Goal: Find specific page/section: Find specific page/section

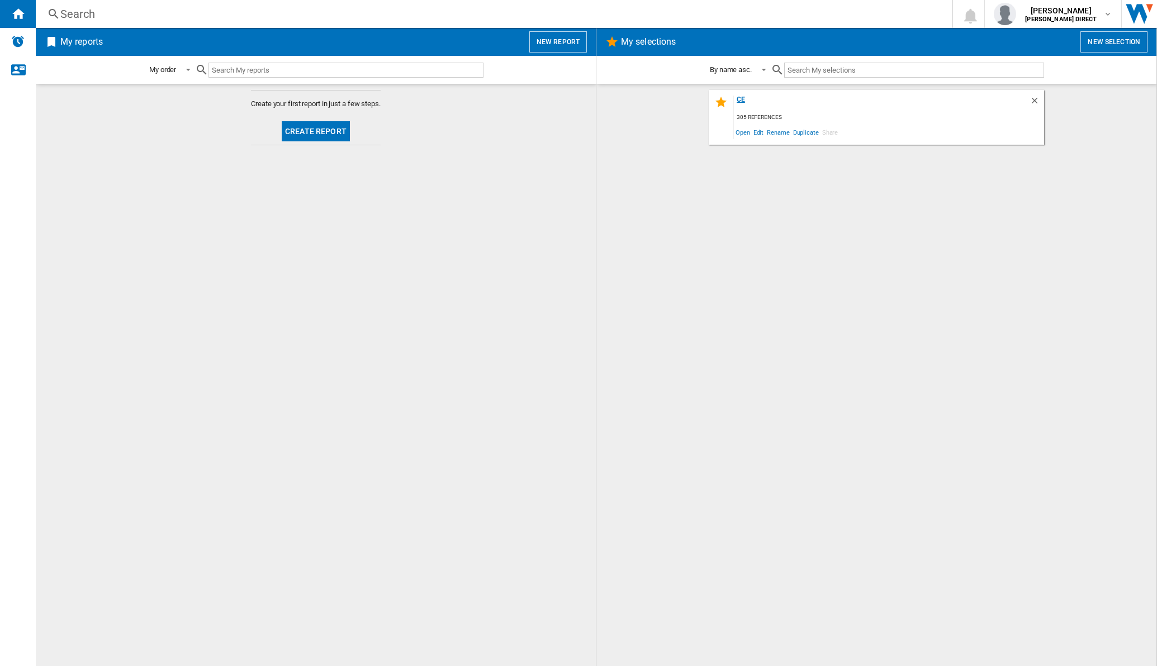
click at [736, 102] on div "ce" at bounding box center [882, 103] width 296 height 15
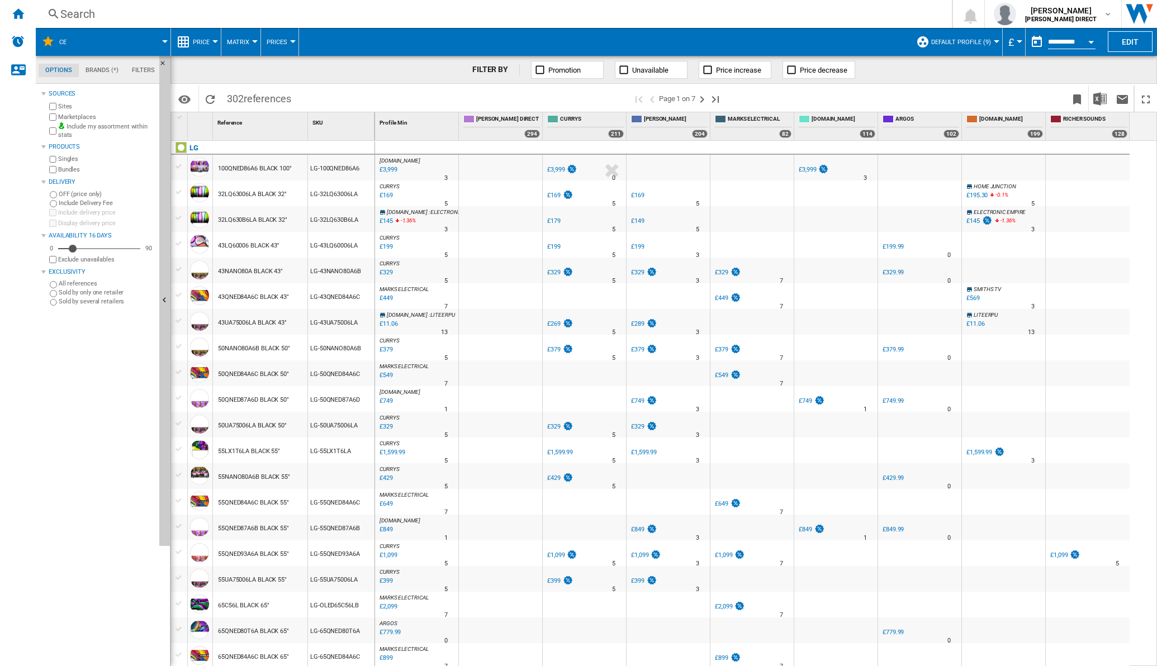
click at [252, 47] on button "Matrix" at bounding box center [241, 42] width 28 height 28
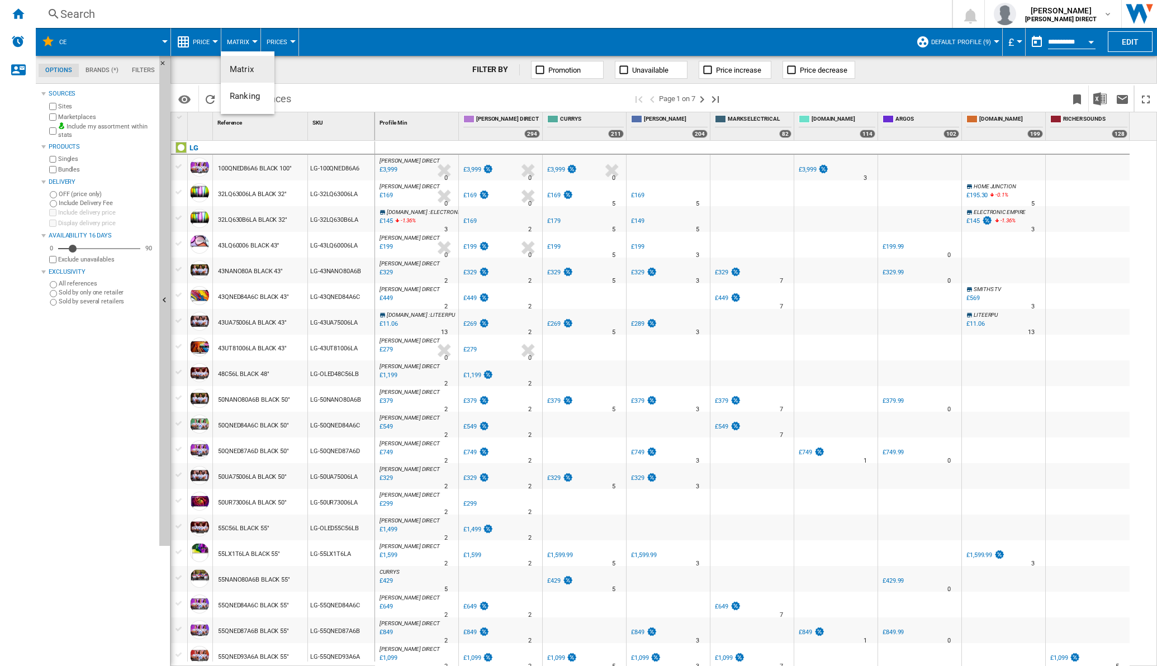
click at [248, 37] on md-backdrop at bounding box center [578, 333] width 1157 height 666
click at [245, 44] on span "Matrix" at bounding box center [238, 42] width 22 height 7
click at [243, 98] on span "Ranking" at bounding box center [245, 96] width 30 height 10
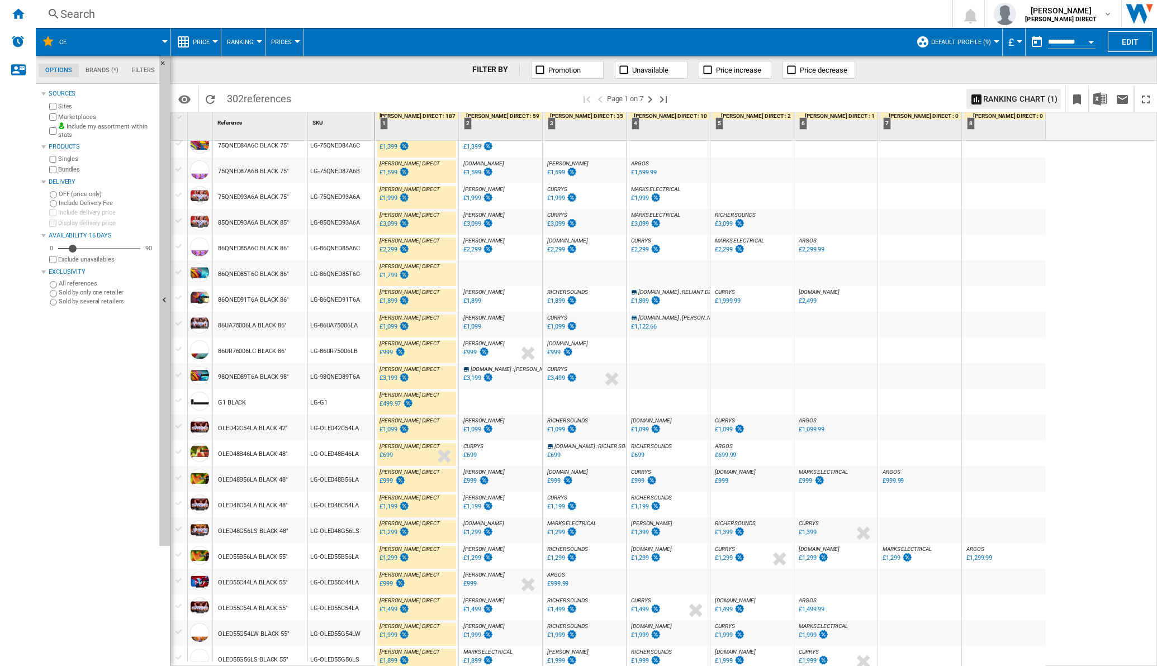
scroll to position [772, 0]
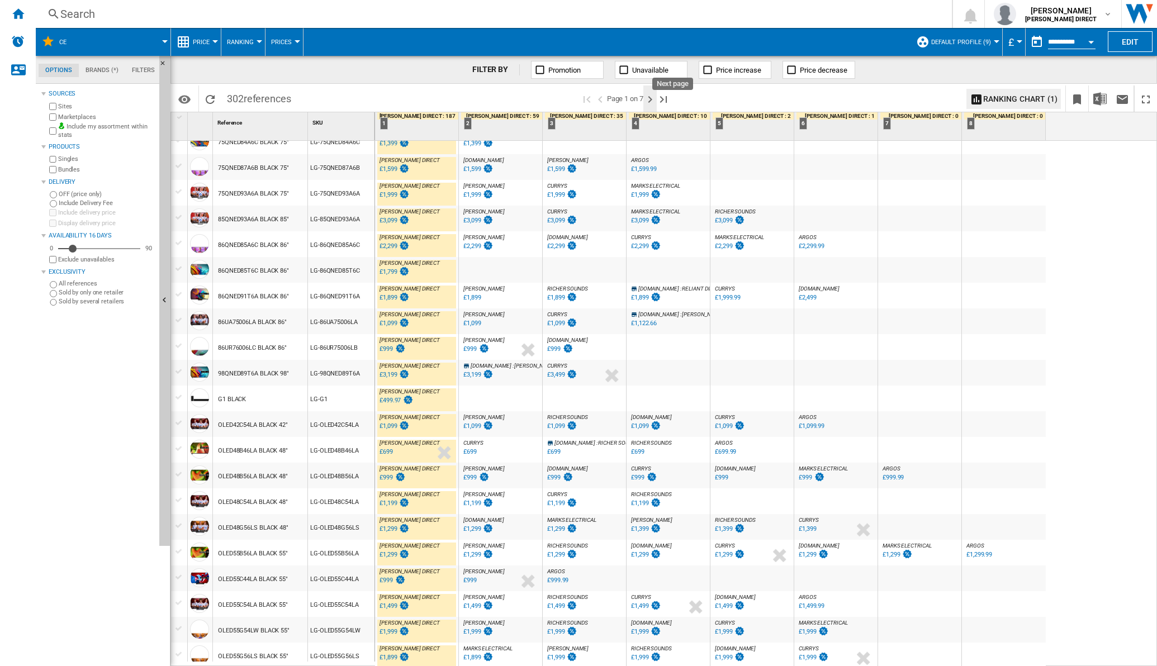
click at [652, 102] on ng-md-icon "Next page" at bounding box center [649, 99] width 13 height 13
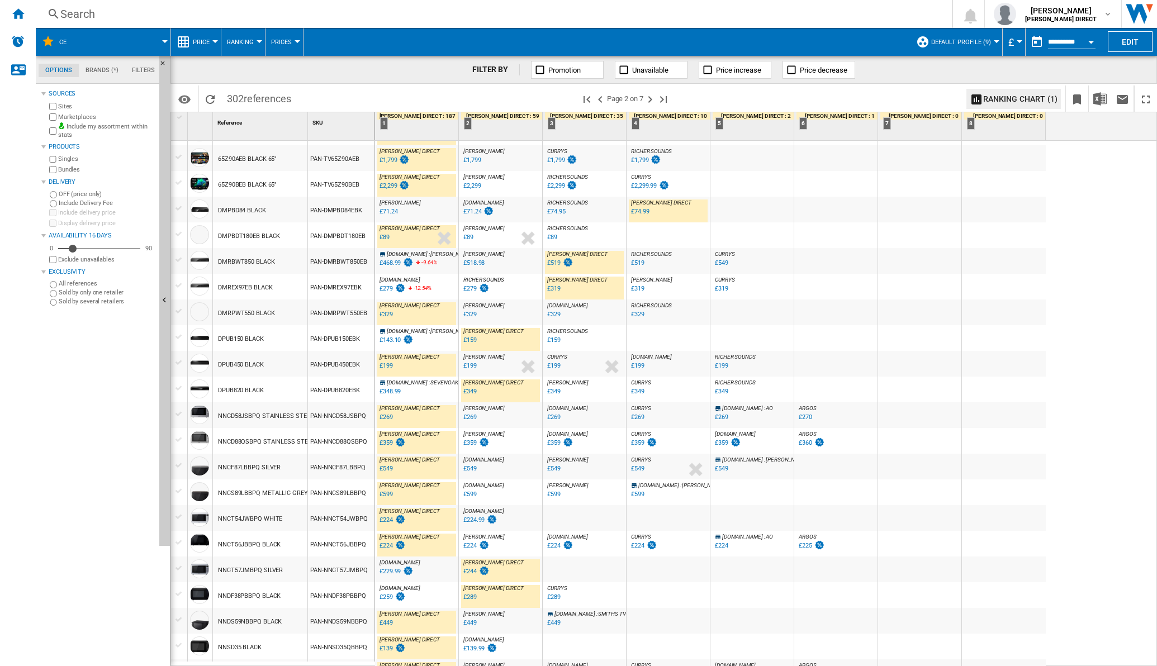
scroll to position [785, 0]
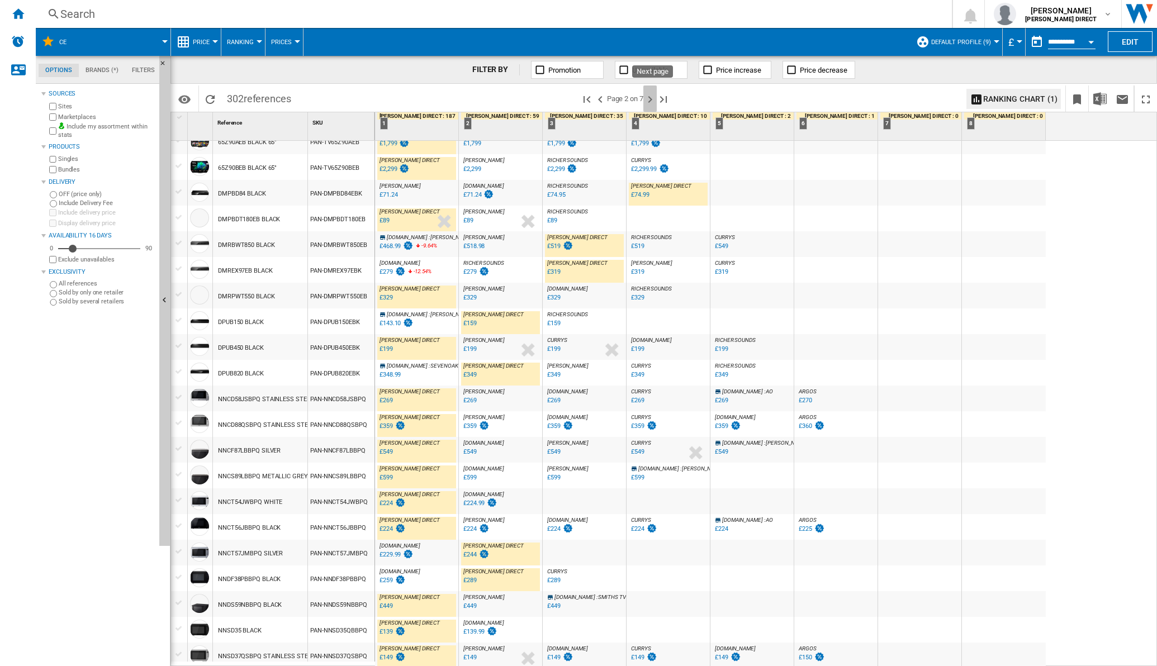
click at [655, 98] on ng-md-icon "Next page" at bounding box center [649, 99] width 13 height 13
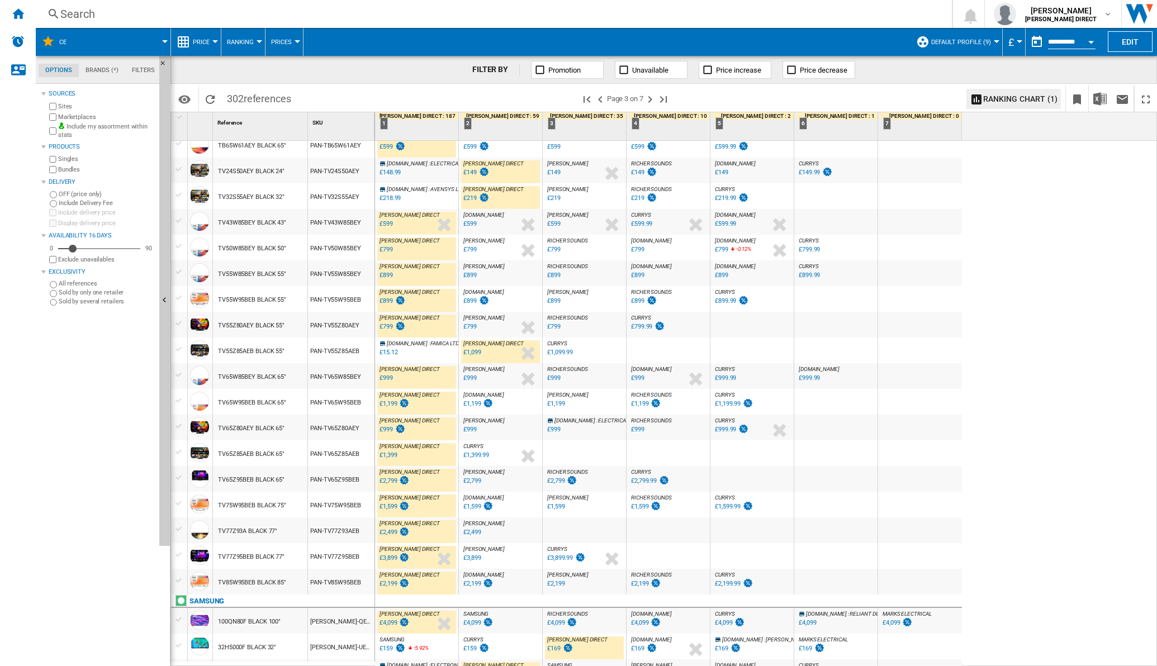
scroll to position [785, 0]
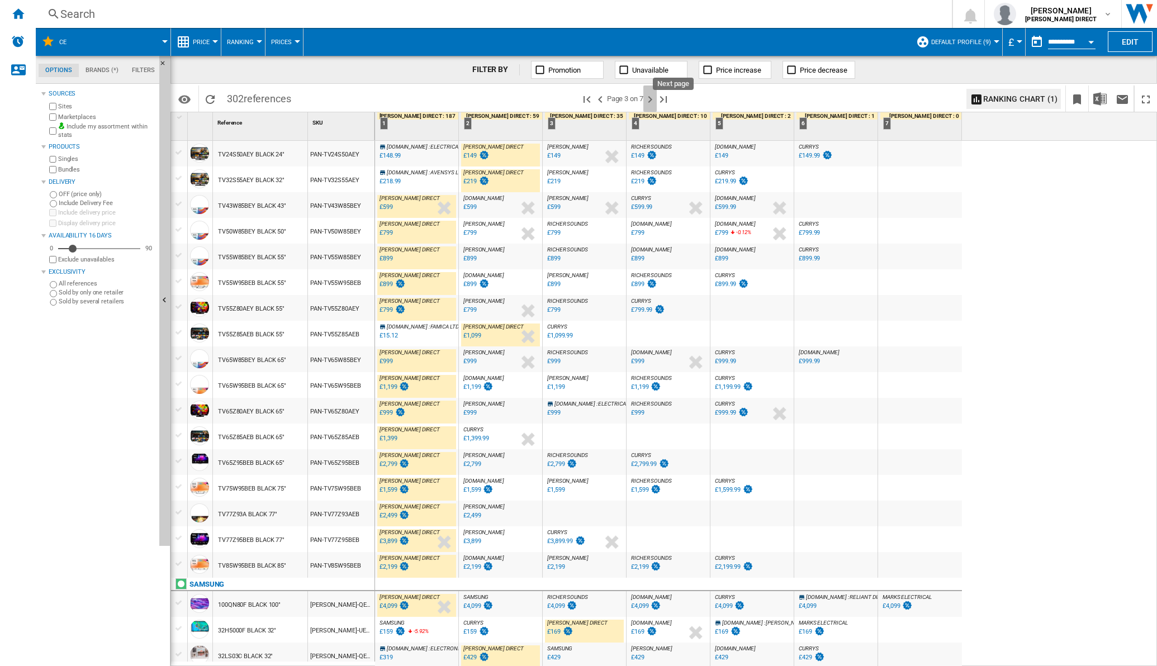
click at [651, 102] on ng-md-icon "Next page" at bounding box center [649, 99] width 13 height 13
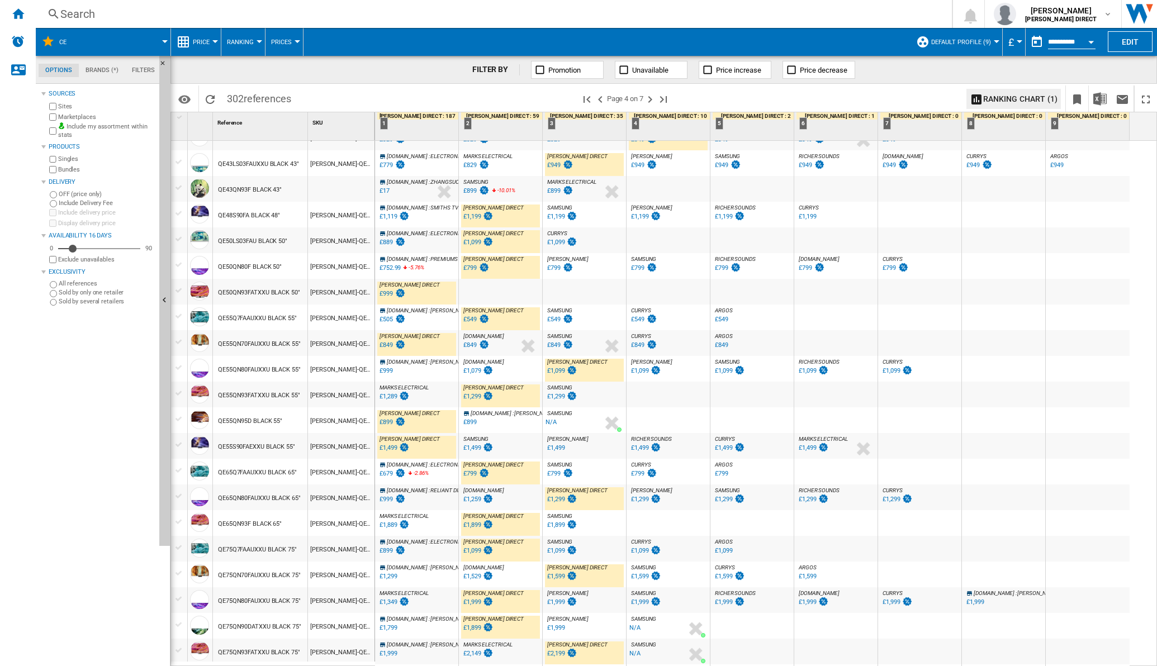
scroll to position [772, 0]
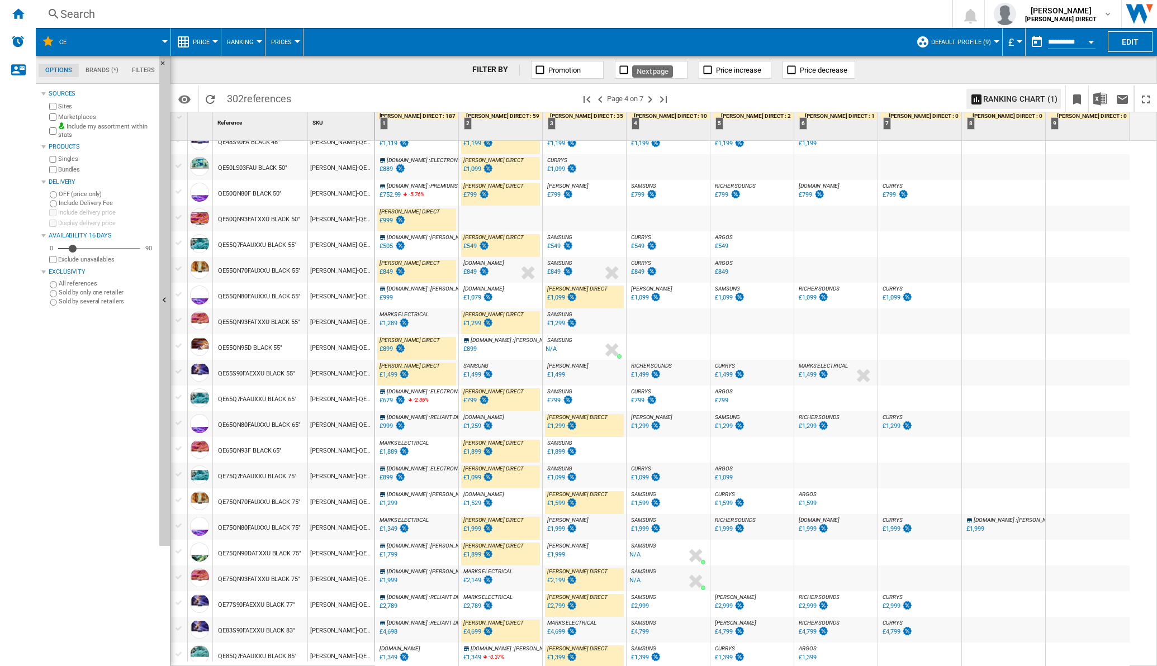
click at [651, 95] on ng-md-icon "Next page" at bounding box center [649, 99] width 13 height 13
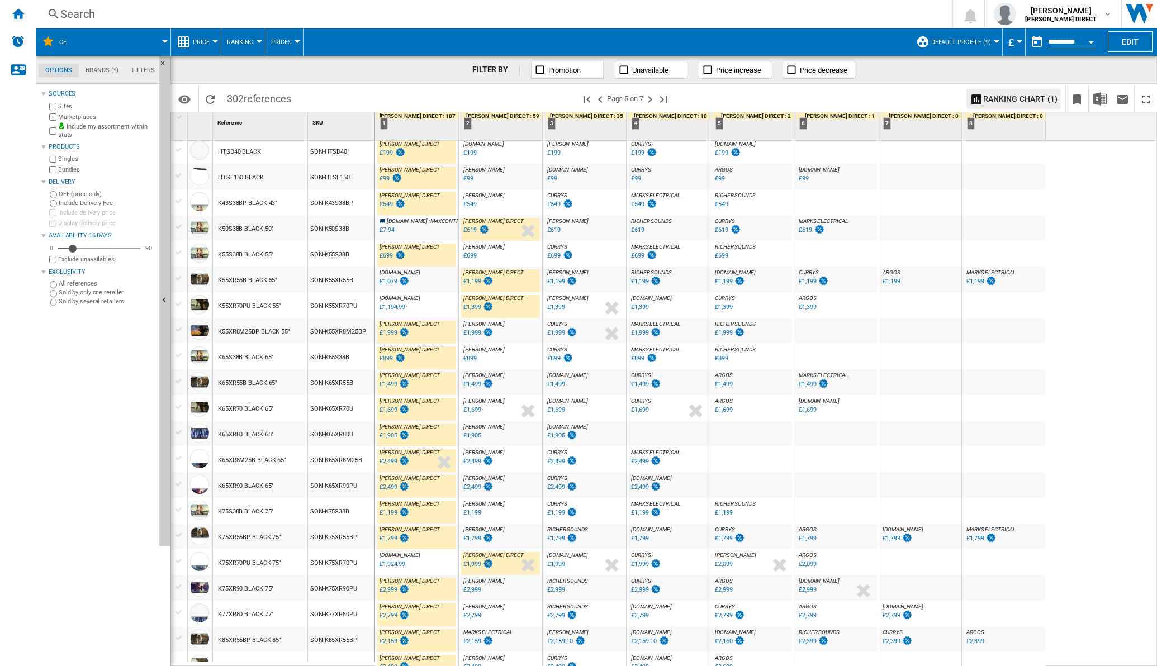
scroll to position [785, 0]
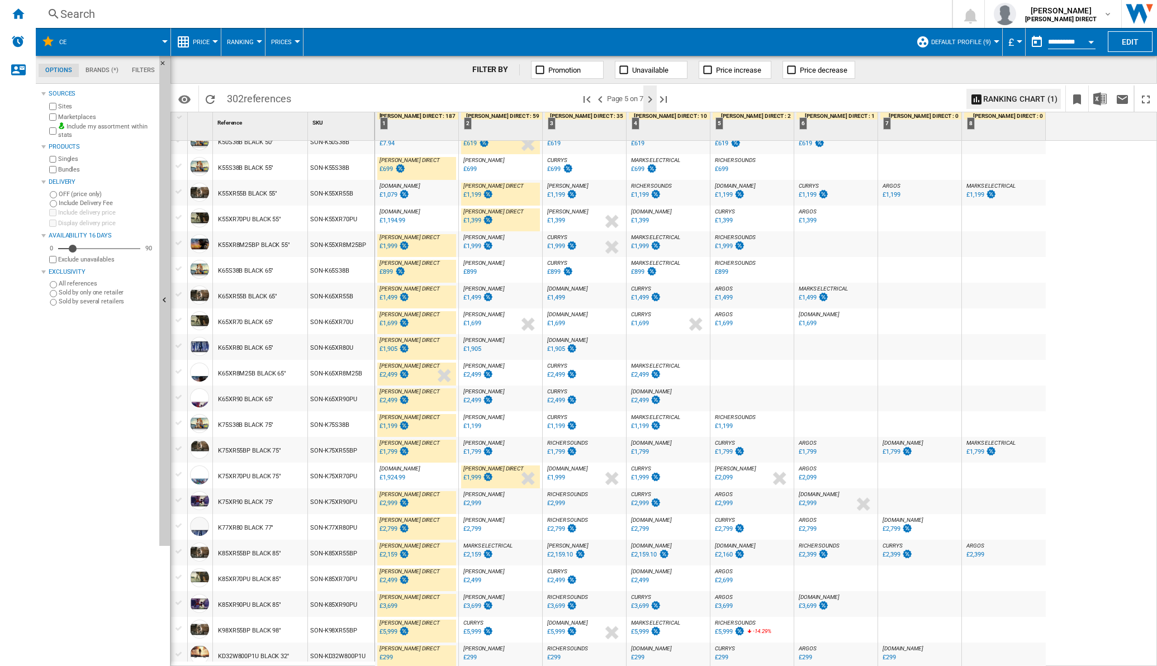
click at [657, 98] on ng-md-icon "Next page" at bounding box center [649, 99] width 13 height 13
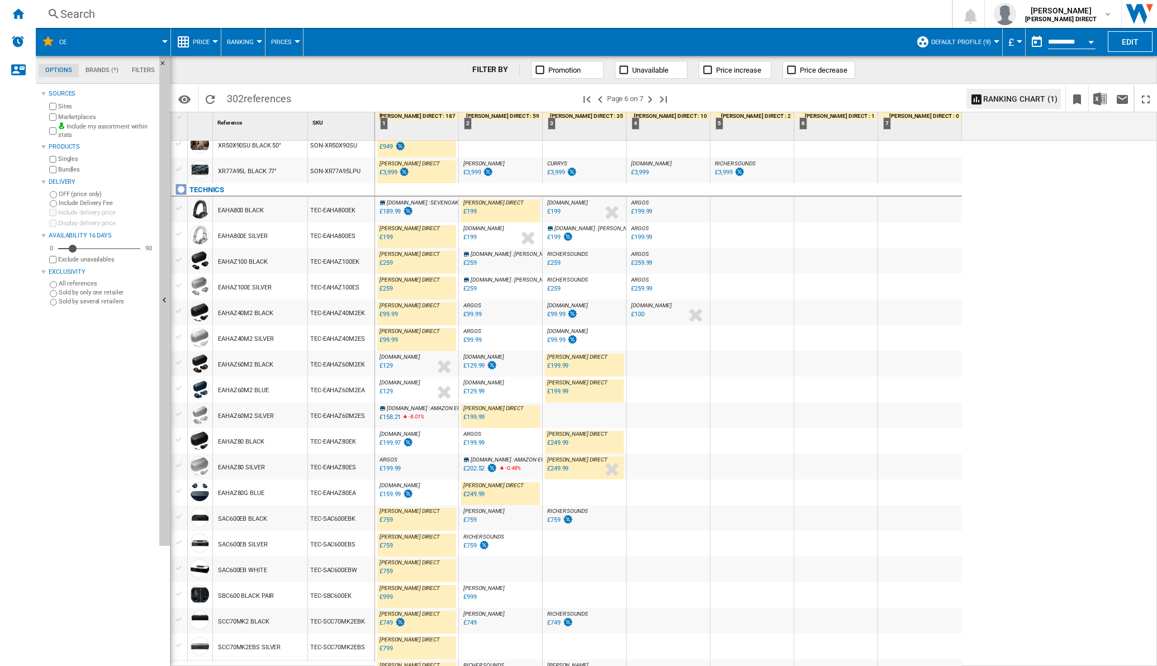
scroll to position [785, 0]
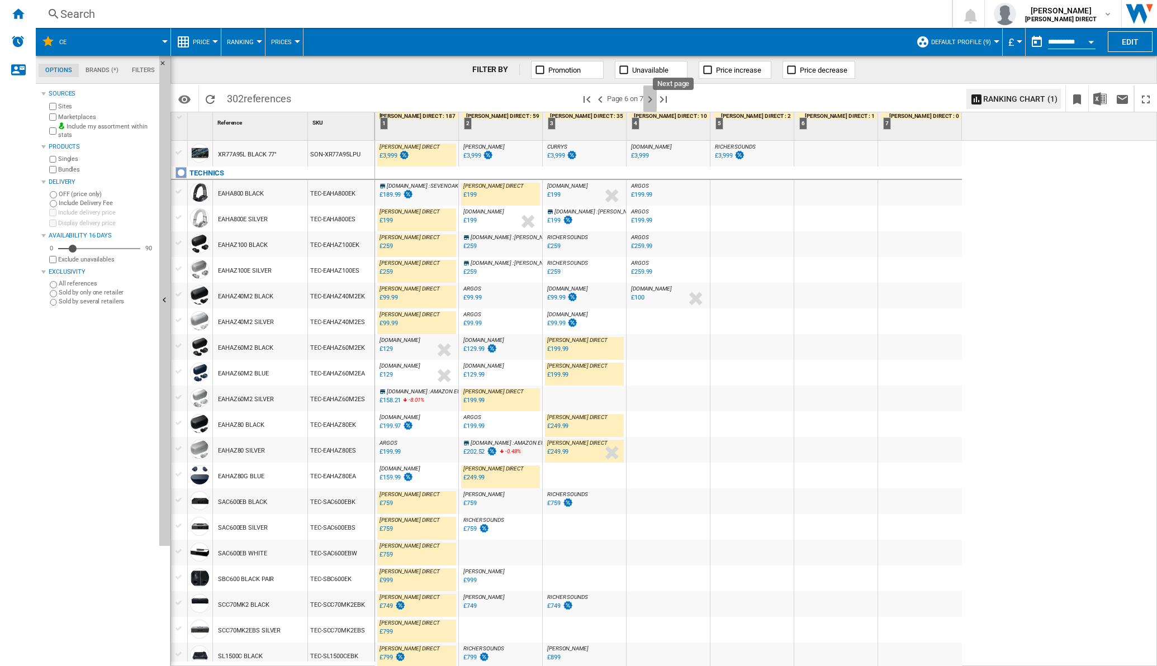
click at [656, 101] on ng-md-icon "Next page" at bounding box center [649, 99] width 13 height 13
